Goal: Browse casually: Explore the website without a specific task or goal

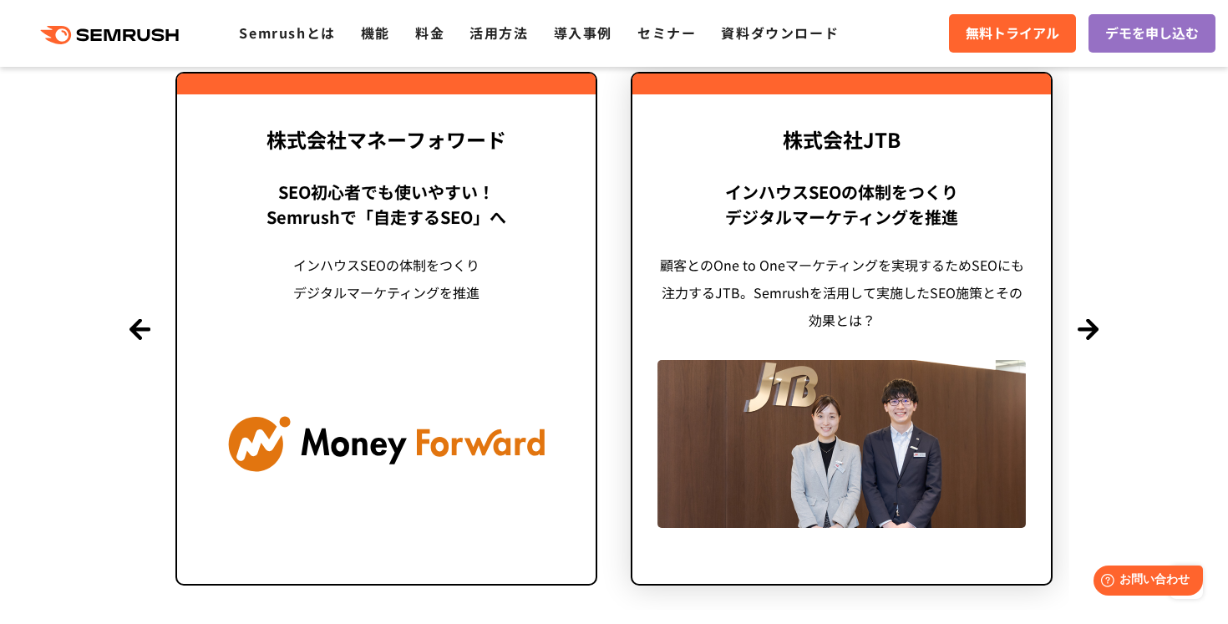
scroll to position [4104, 0]
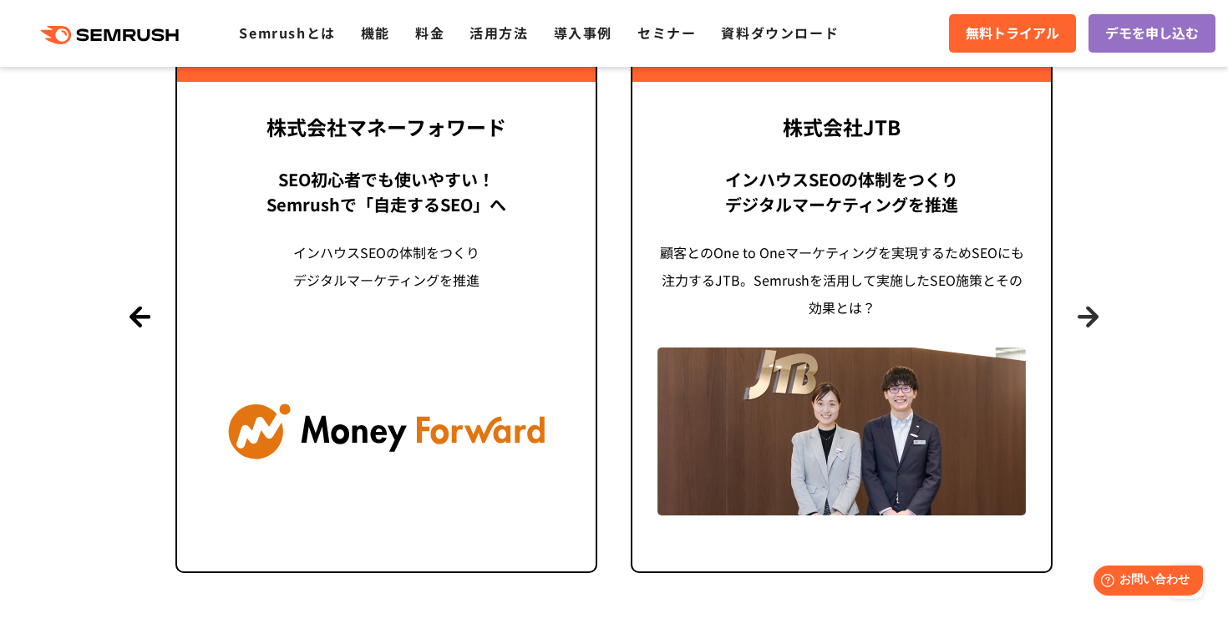
click at [1086, 313] on button "Next" at bounding box center [1088, 316] width 21 height 21
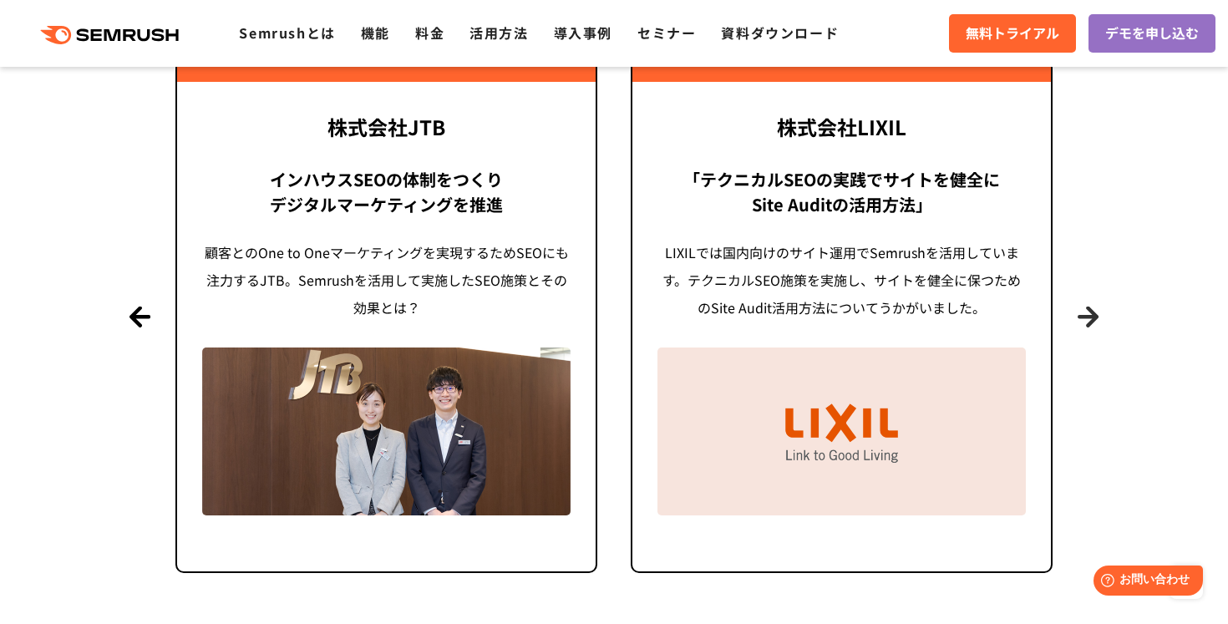
click at [1086, 313] on button "Next" at bounding box center [1088, 316] width 21 height 21
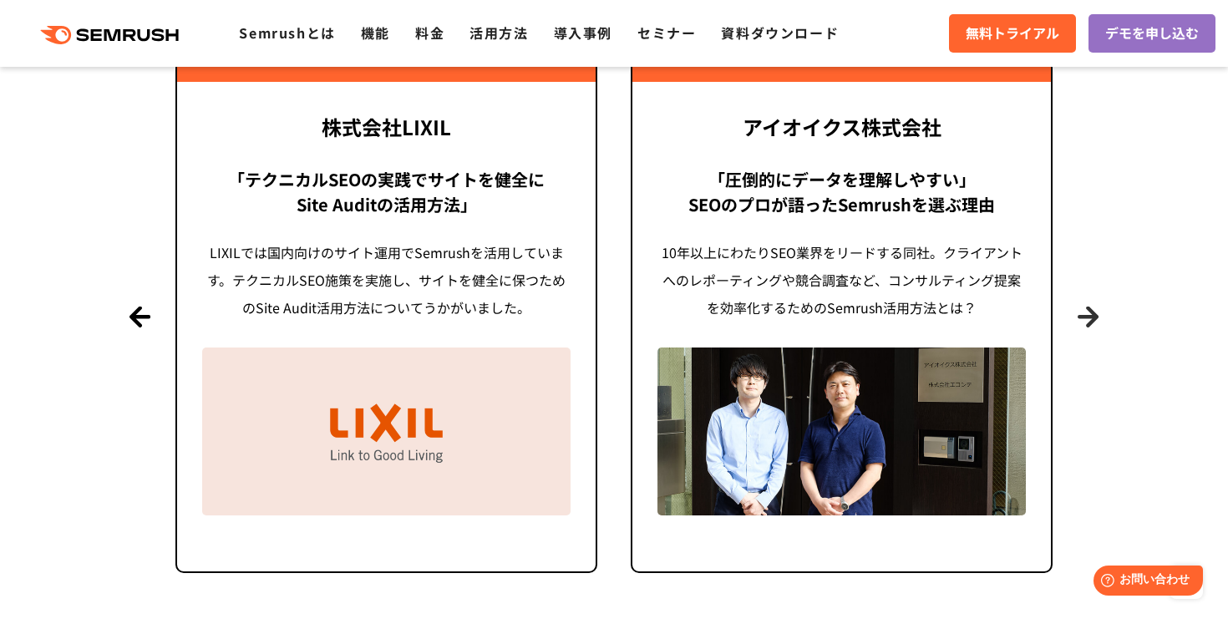
click at [1086, 313] on button "Next" at bounding box center [1088, 316] width 21 height 21
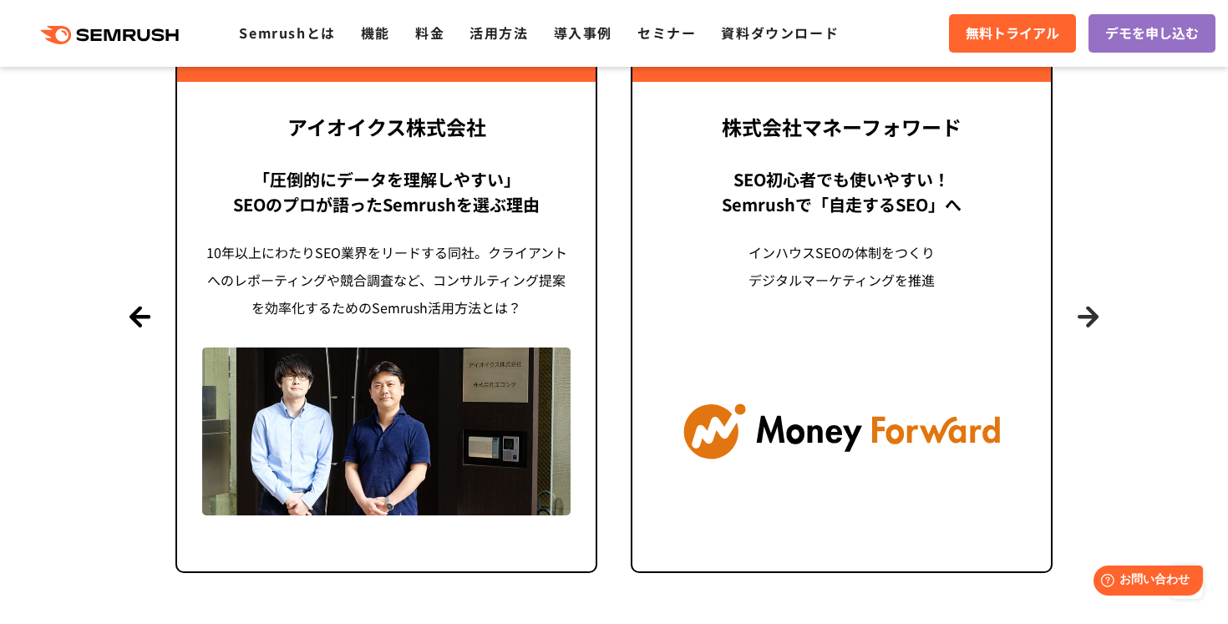
click at [1086, 313] on button "Next" at bounding box center [1088, 316] width 21 height 21
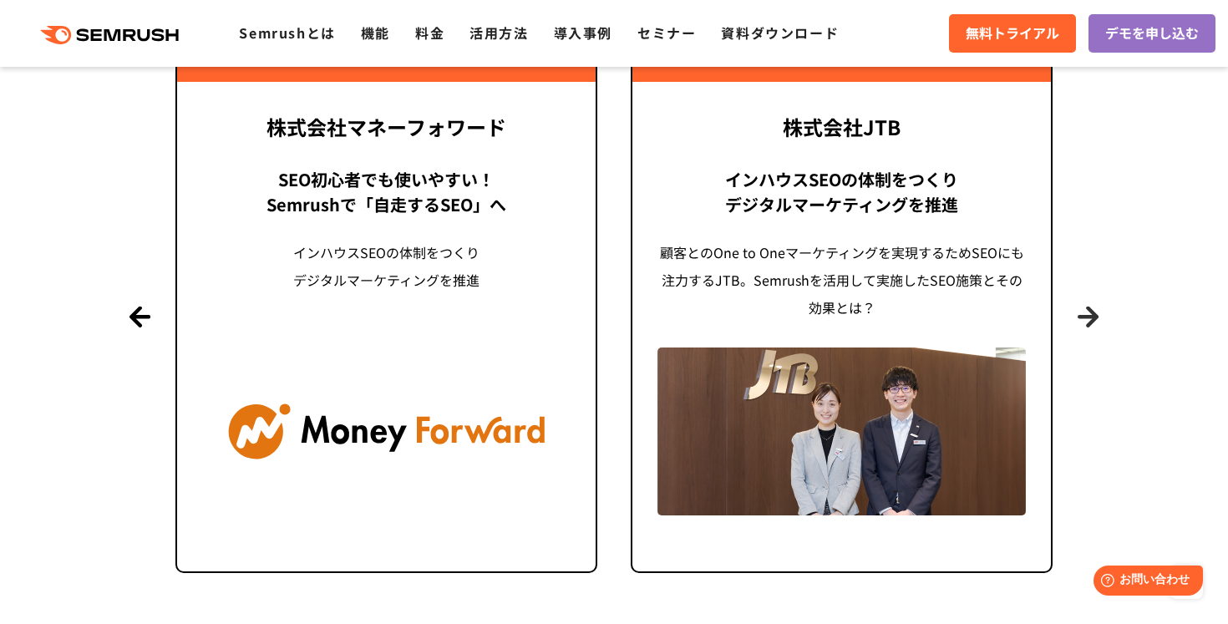
click at [1086, 313] on button "Next" at bounding box center [1088, 316] width 21 height 21
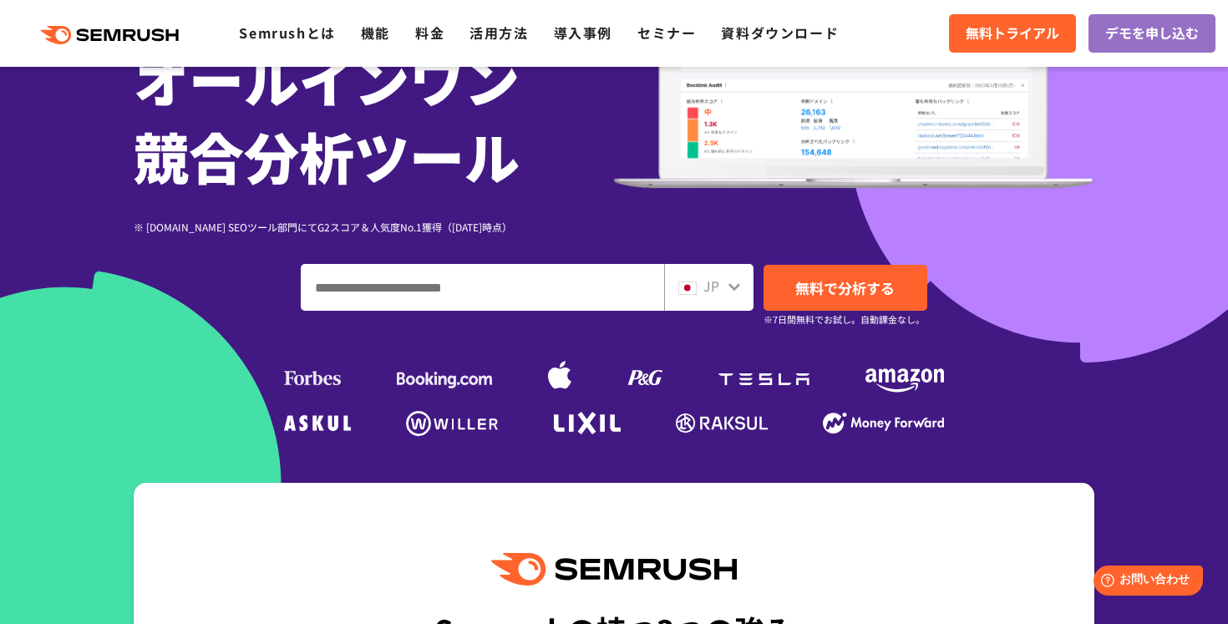
scroll to position [276, 0]
